Goal: Task Accomplishment & Management: Manage account settings

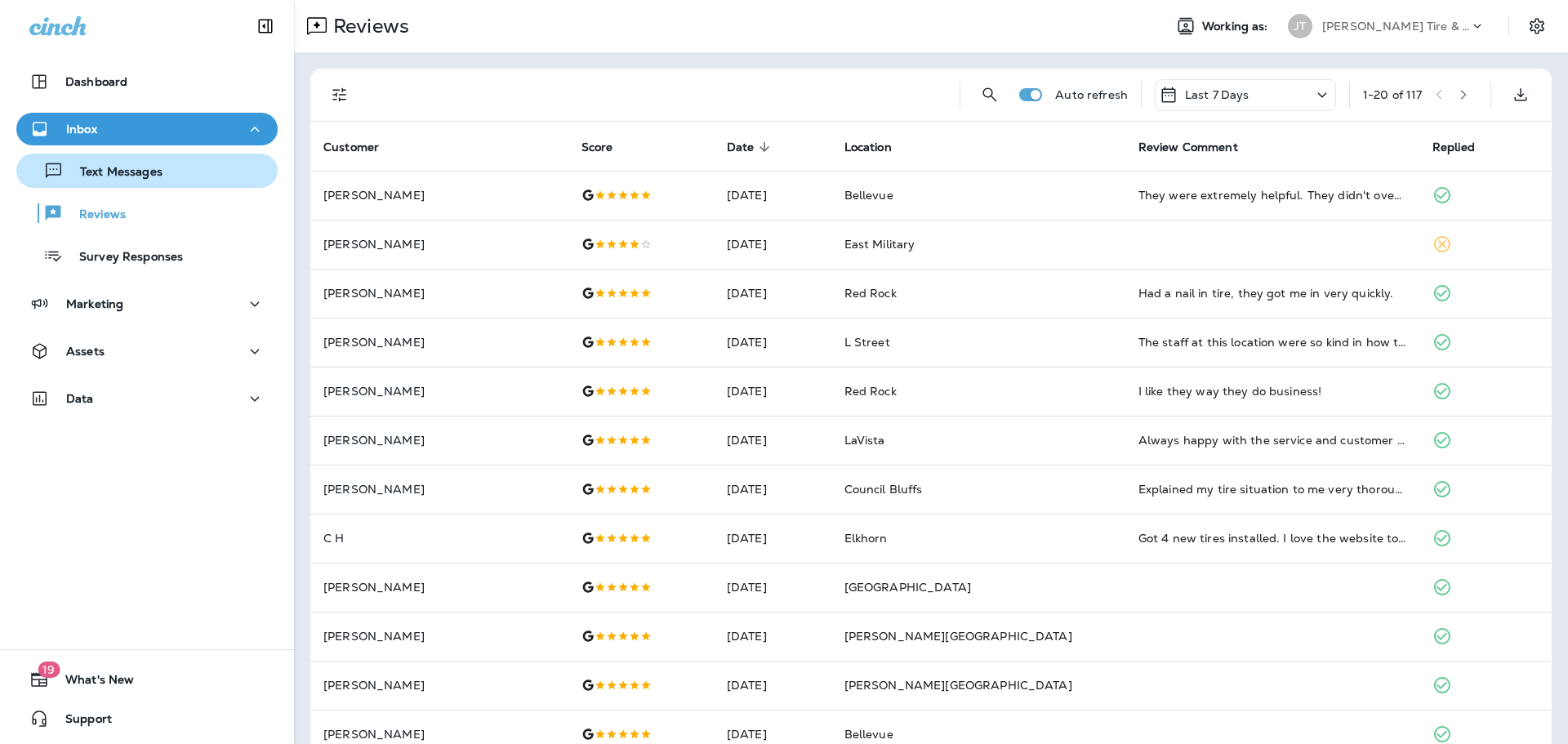
click at [102, 186] on button "Text Messages" at bounding box center [147, 170] width 261 height 34
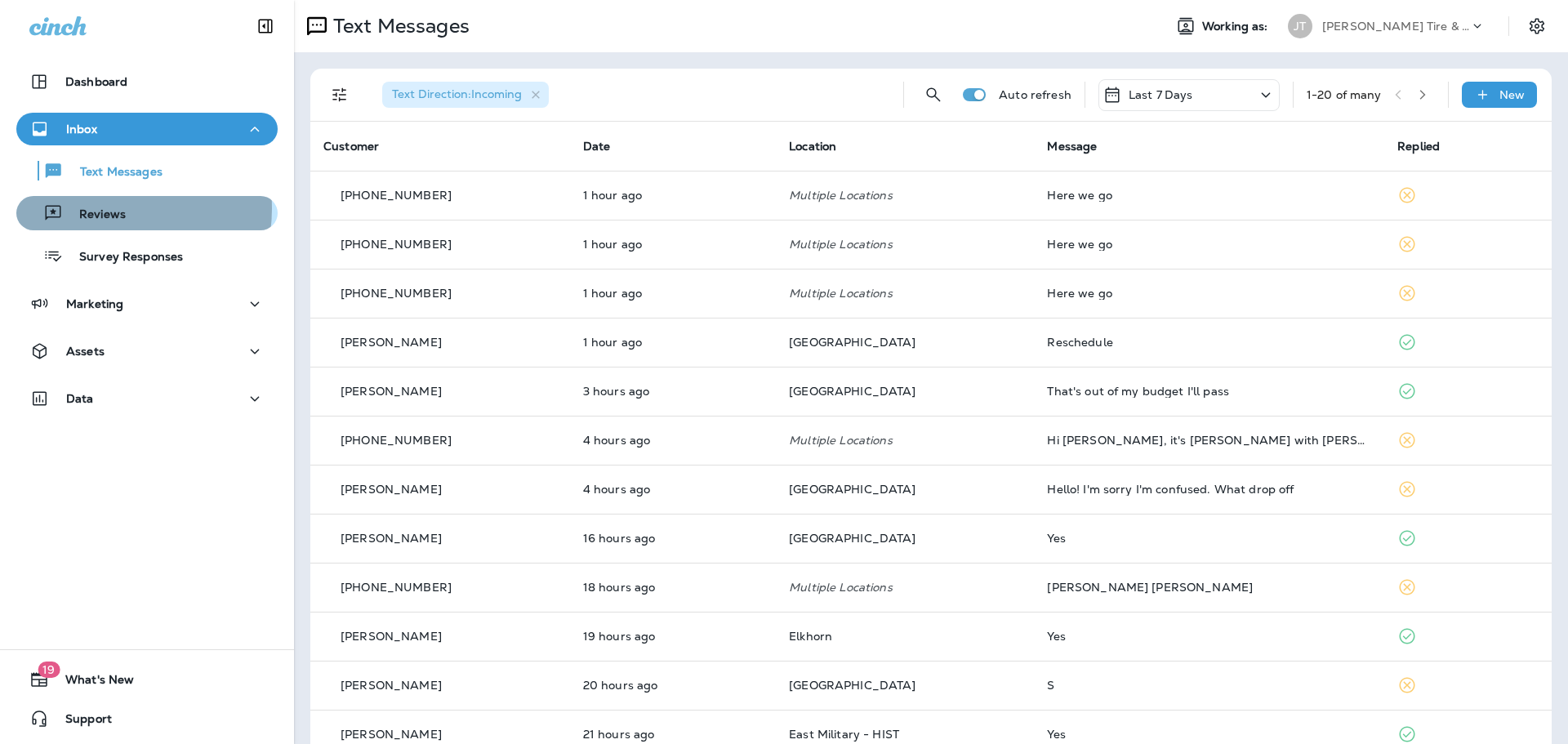
click at [101, 208] on p "Reviews" at bounding box center [95, 215] width 63 height 16
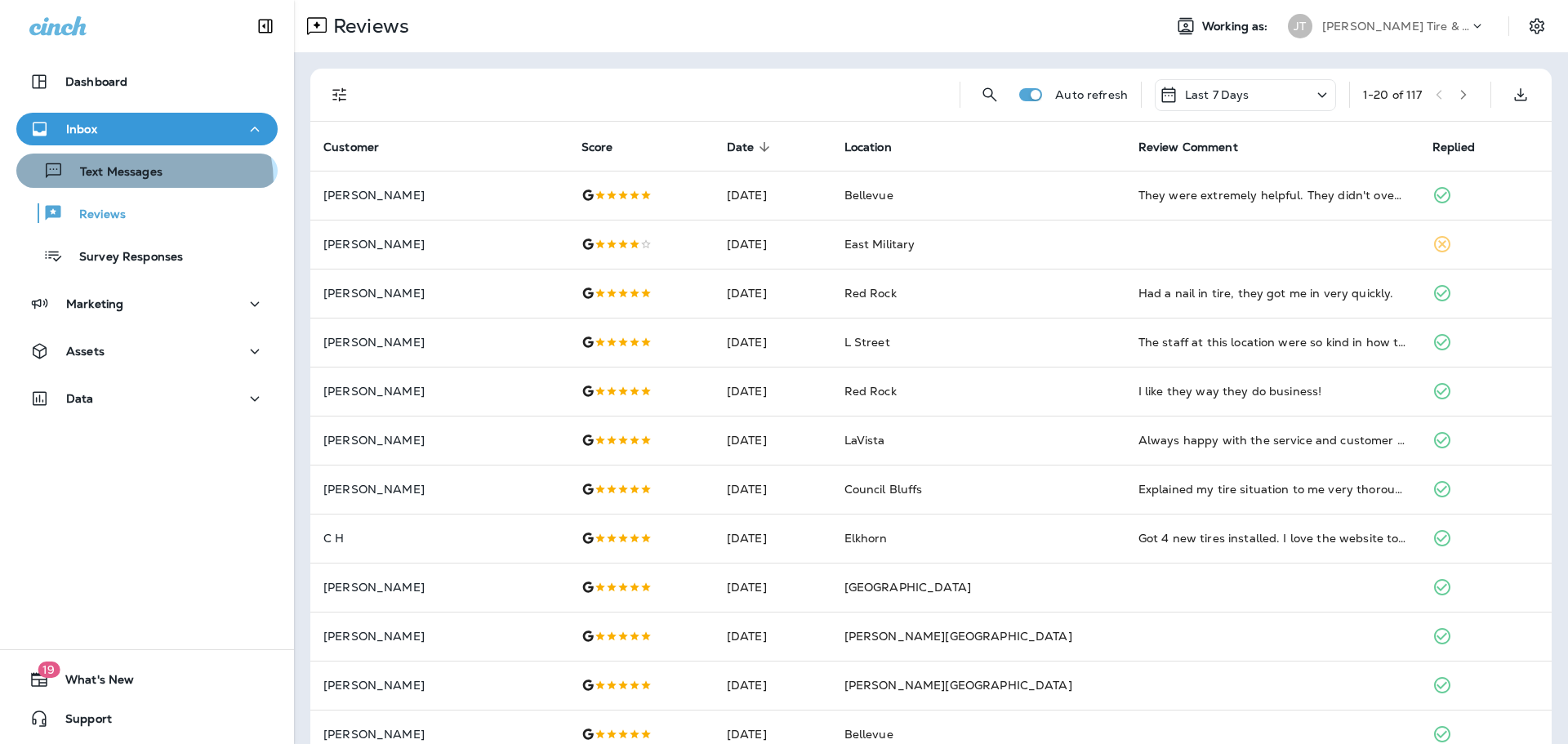
click at [122, 183] on button "Text Messages" at bounding box center [147, 170] width 261 height 34
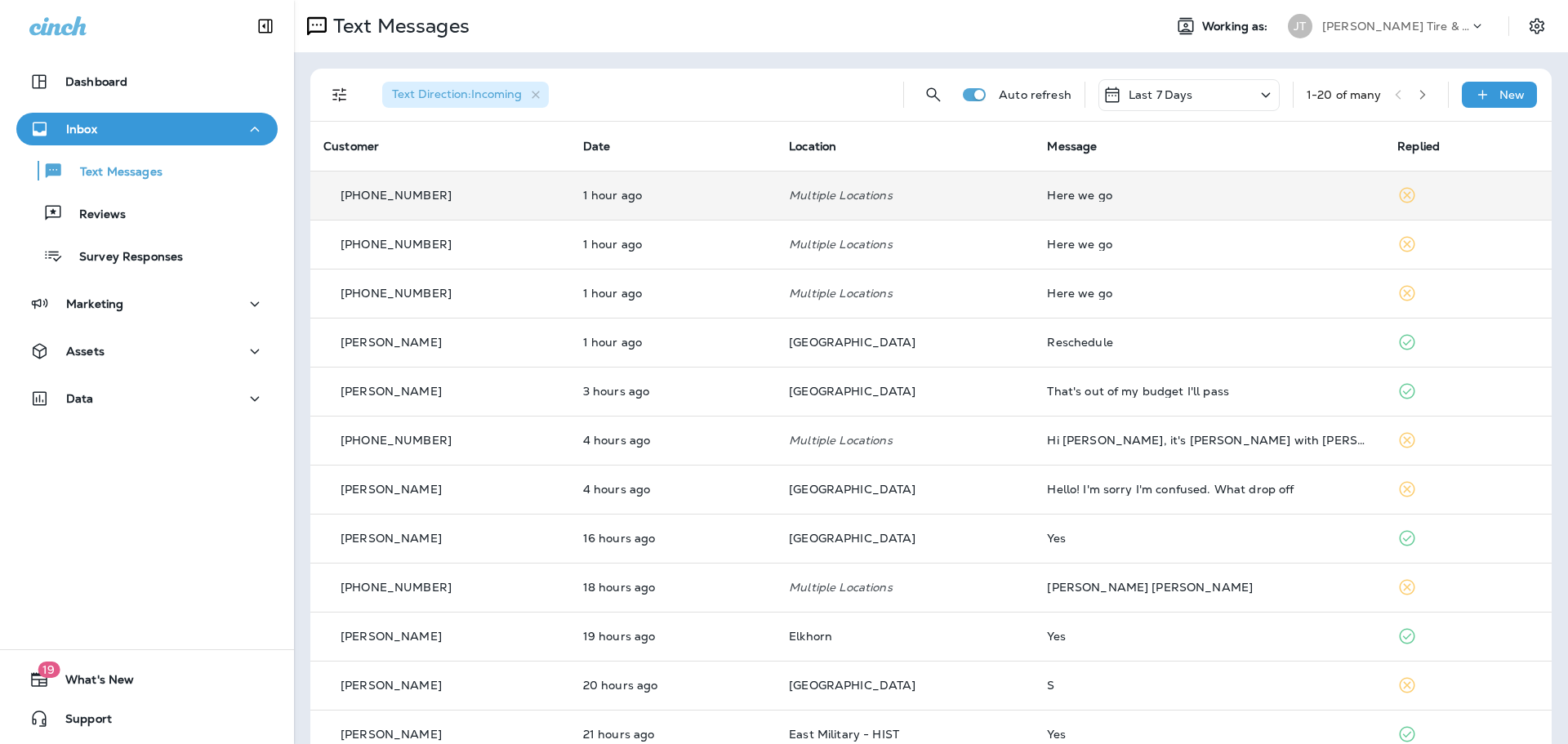
click at [1103, 208] on td "Here we go" at bounding box center [1209, 195] width 351 height 49
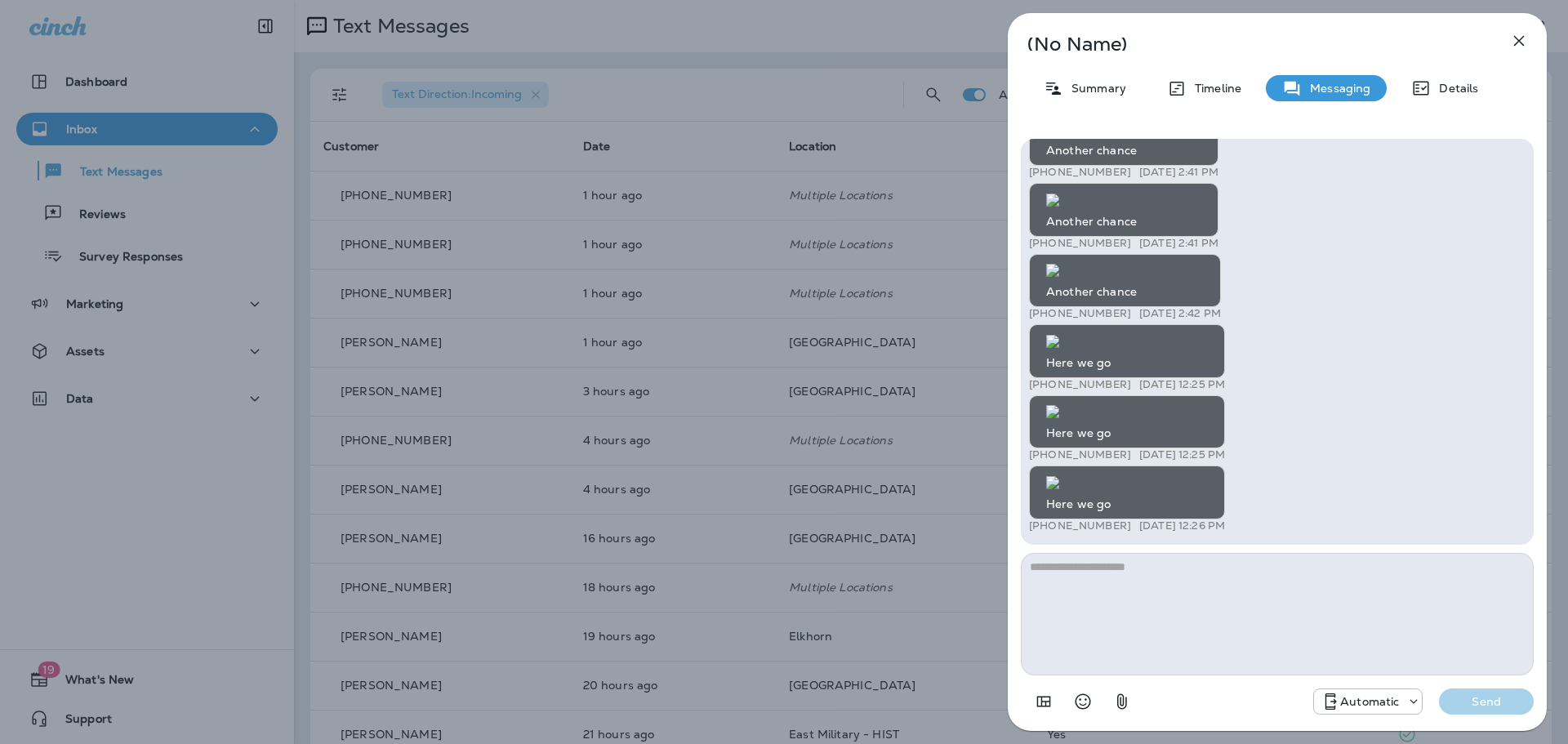
click at [1517, 30] on button "button" at bounding box center [1519, 40] width 33 height 33
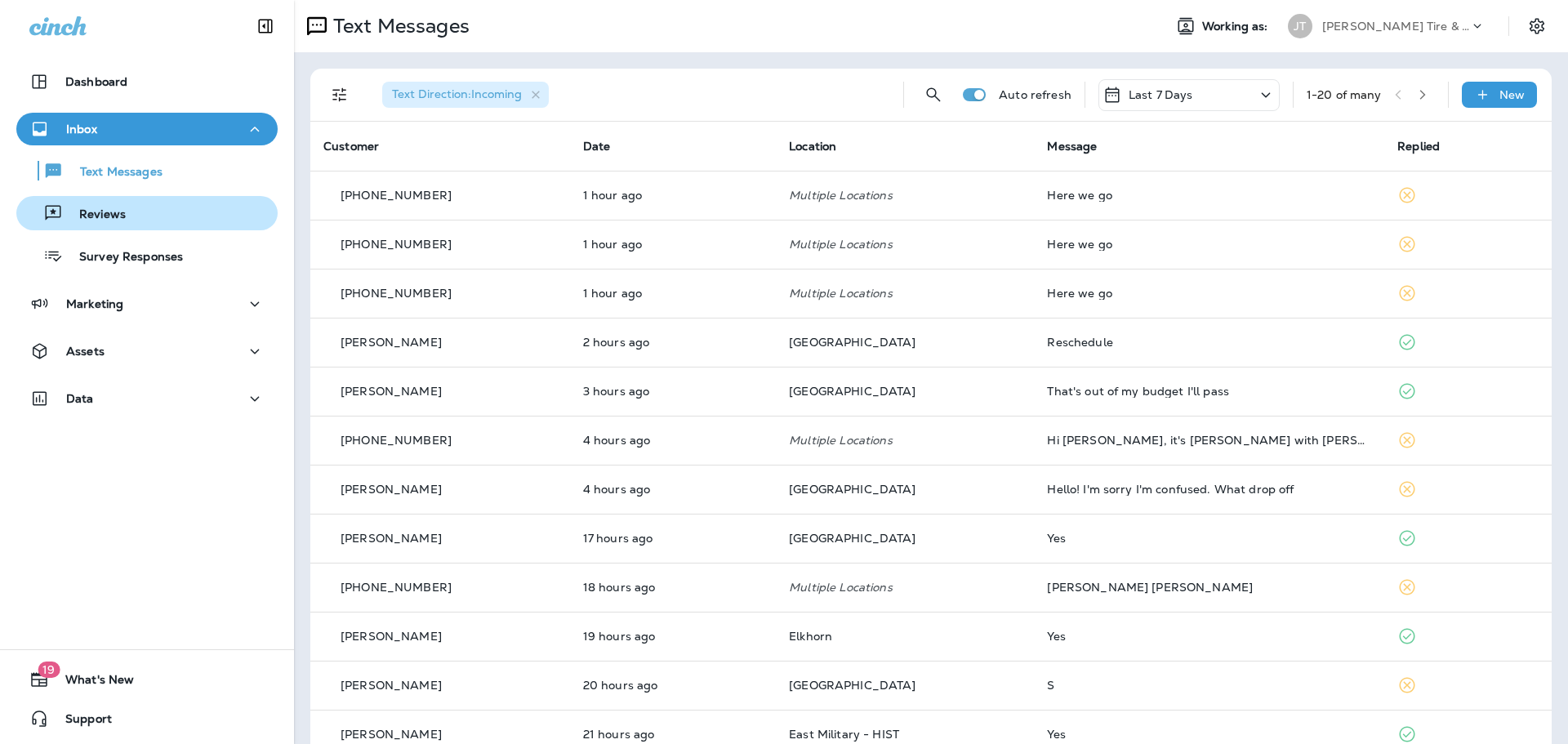
click at [121, 226] on button "Reviews" at bounding box center [147, 213] width 261 height 34
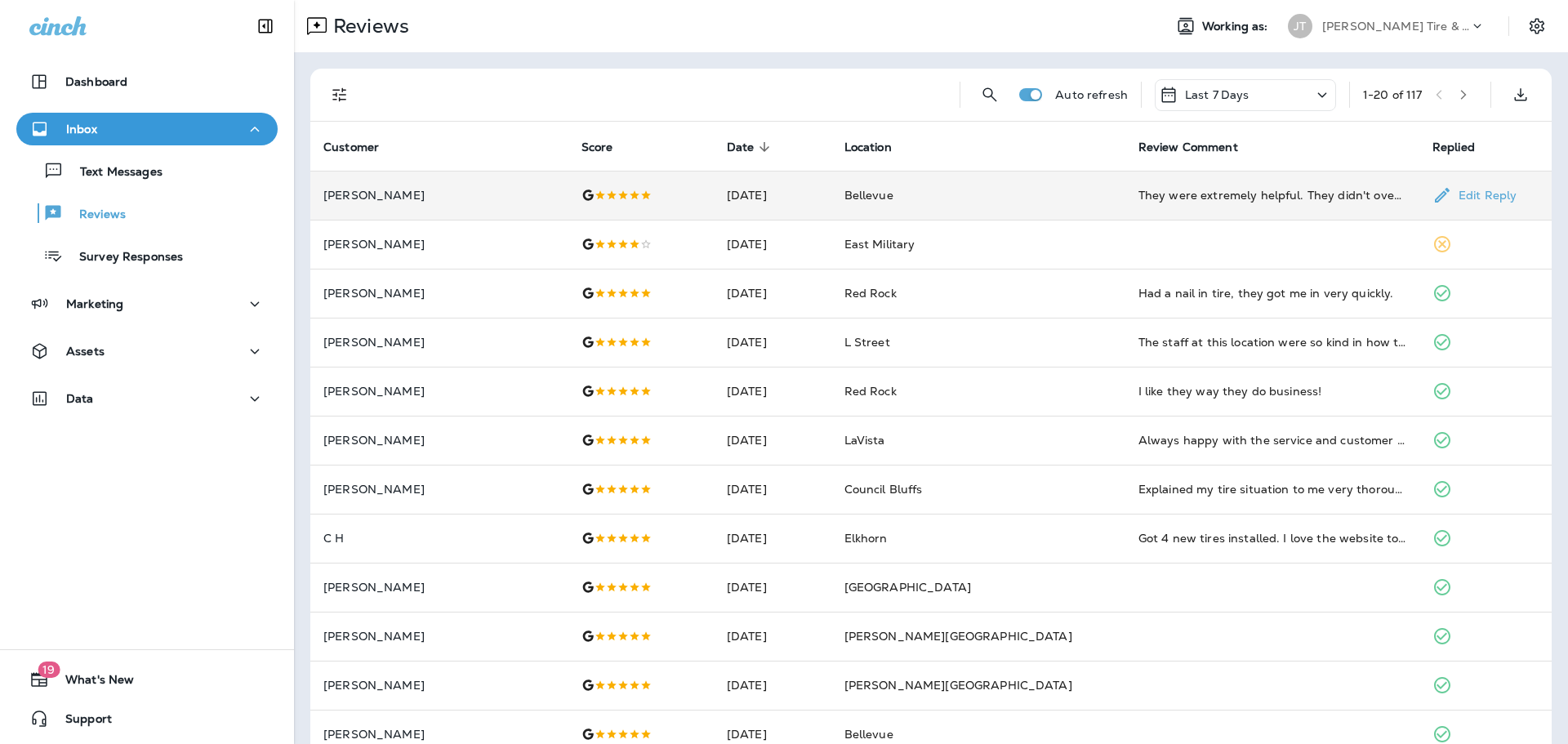
click at [1228, 204] on td "They were extremely helpful. They didn't overcharge me, or do any unnecessary r…" at bounding box center [1272, 195] width 294 height 49
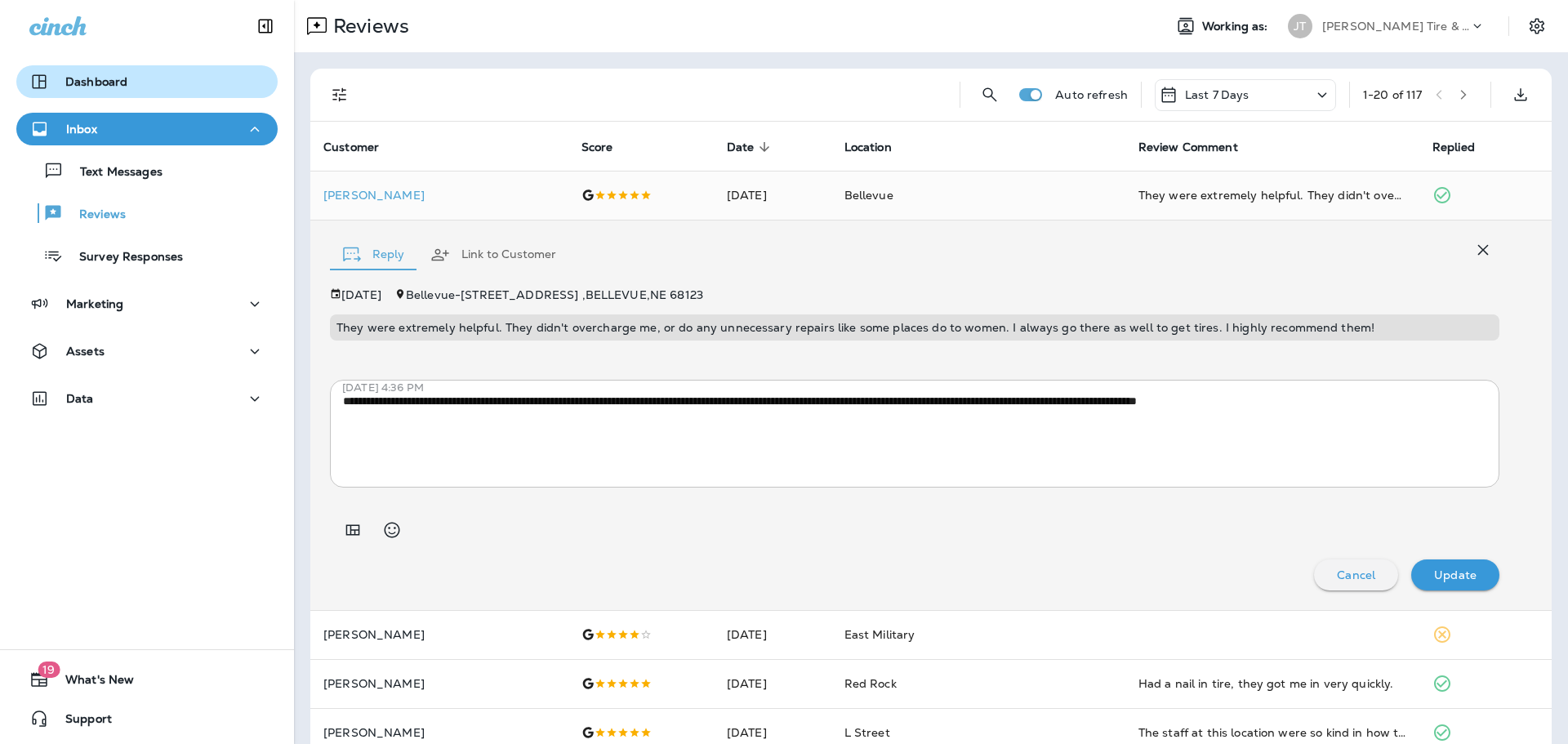
click at [126, 74] on div "Dashboard" at bounding box center [147, 82] width 236 height 20
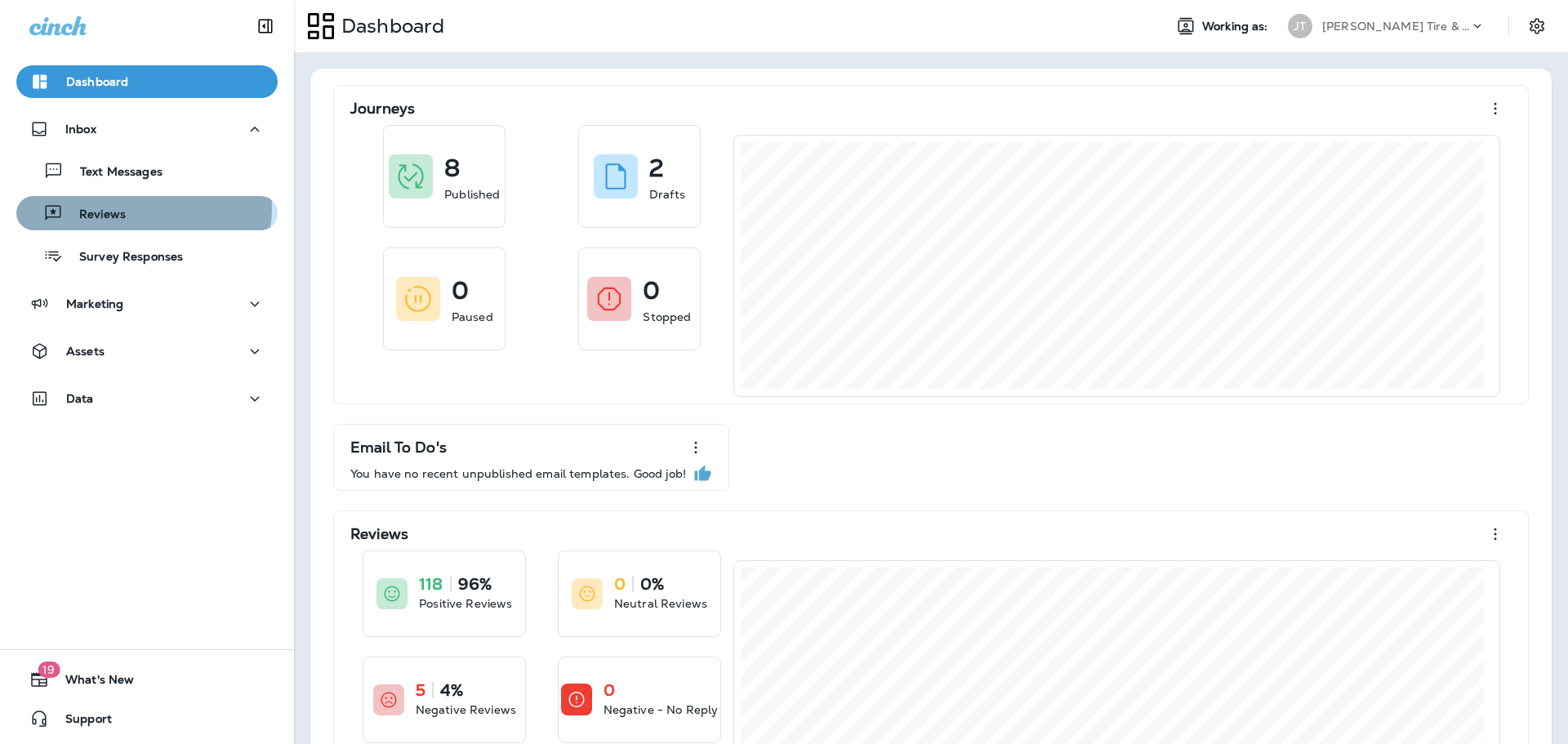
click at [131, 207] on div "Reviews" at bounding box center [147, 213] width 248 height 25
